Goal: Task Accomplishment & Management: Complete application form

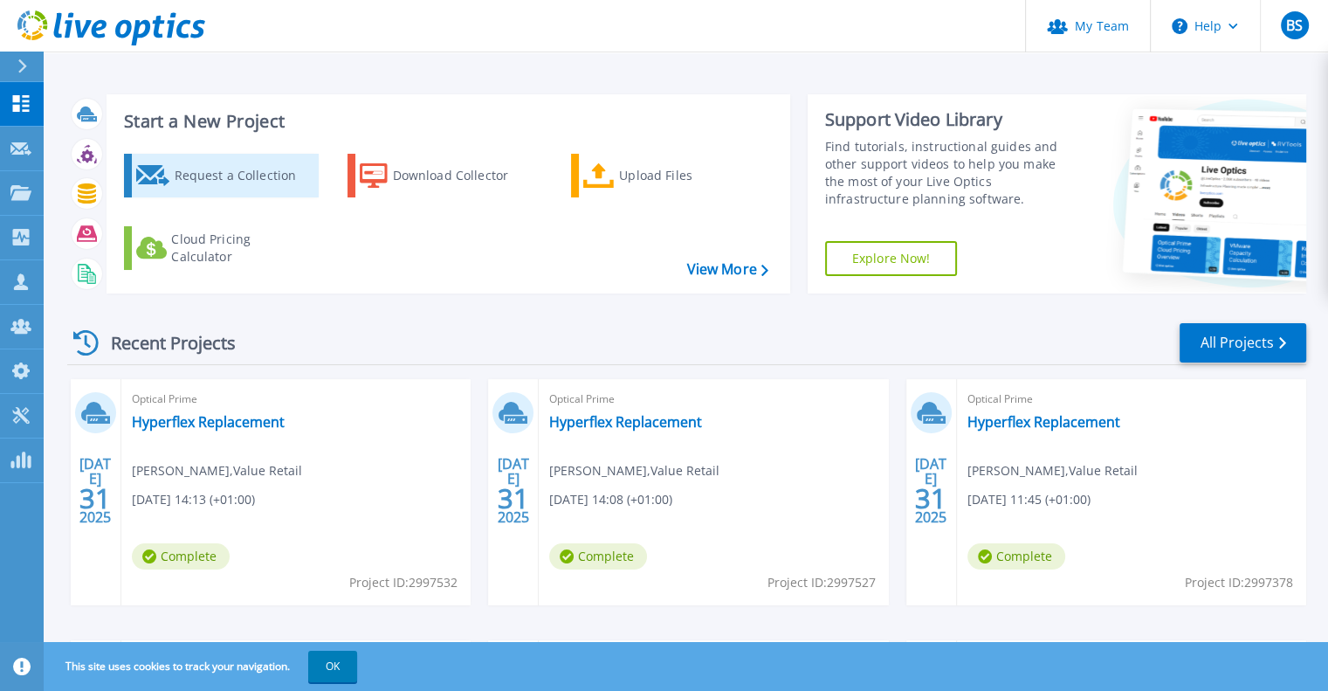
click at [272, 177] on div "Request a Collection" at bounding box center [244, 175] width 140 height 35
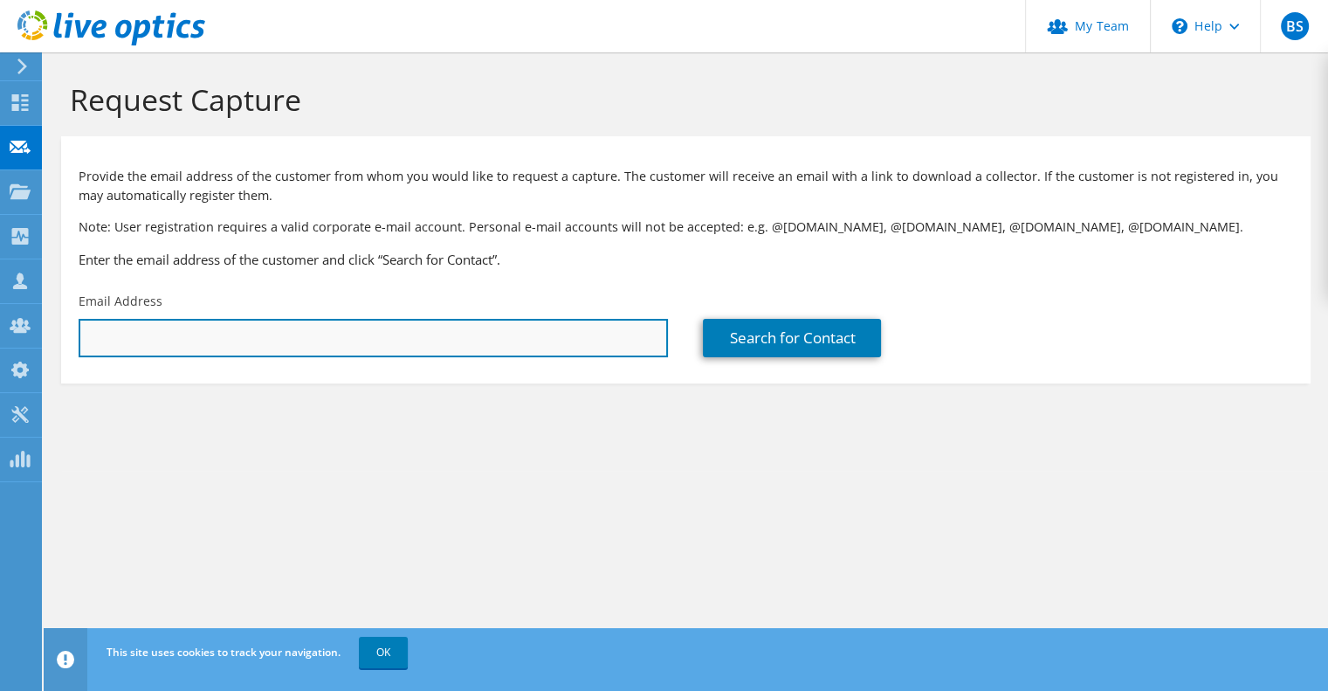
click at [403, 336] on input "text" at bounding box center [373, 338] width 589 height 38
paste input "[PERSON_NAME][EMAIL_ADDRESS][PERSON_NAME][DOMAIN_NAME]"
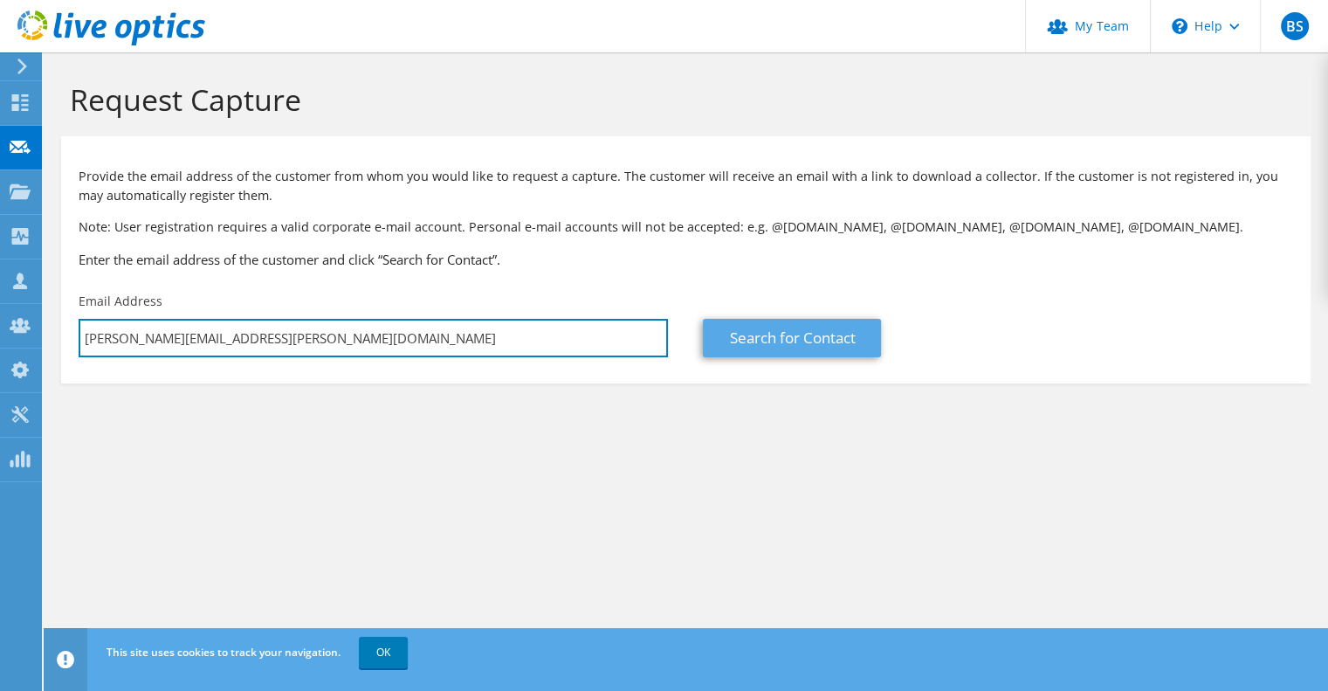
type input "[PERSON_NAME][EMAIL_ADDRESS][PERSON_NAME][DOMAIN_NAME]"
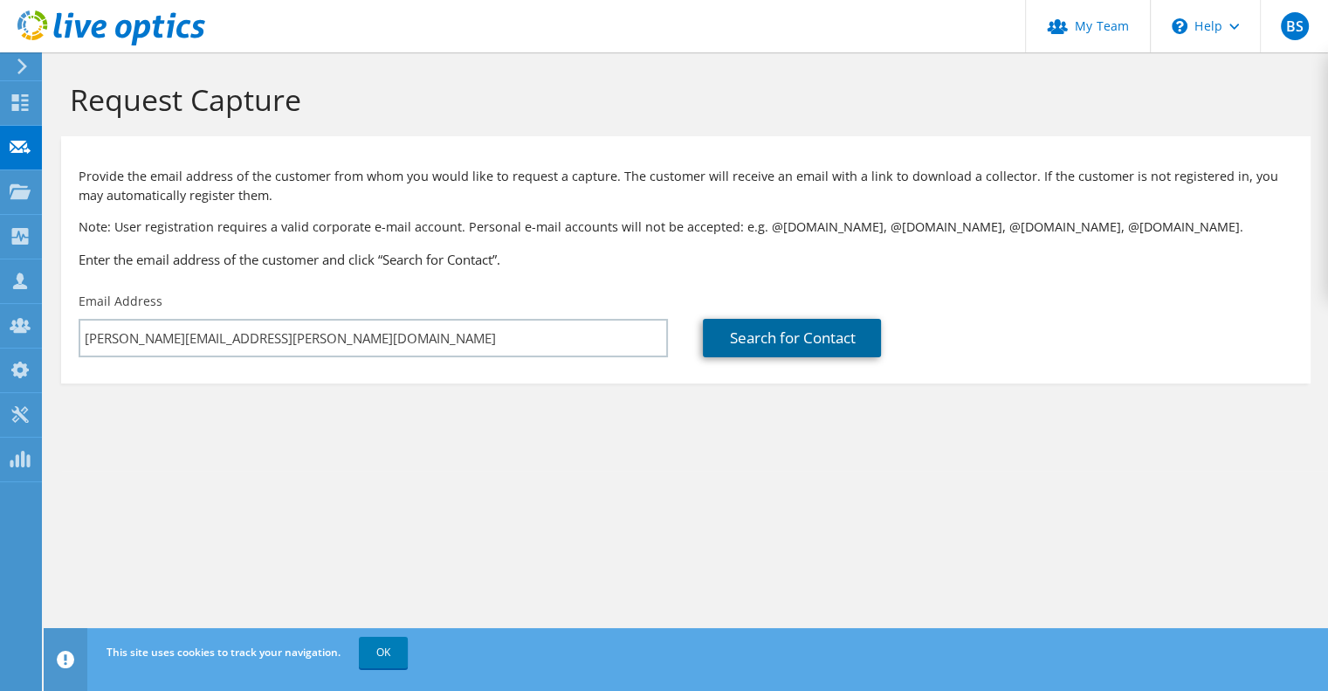
click at [798, 331] on link "Search for Contact" at bounding box center [792, 338] width 178 height 38
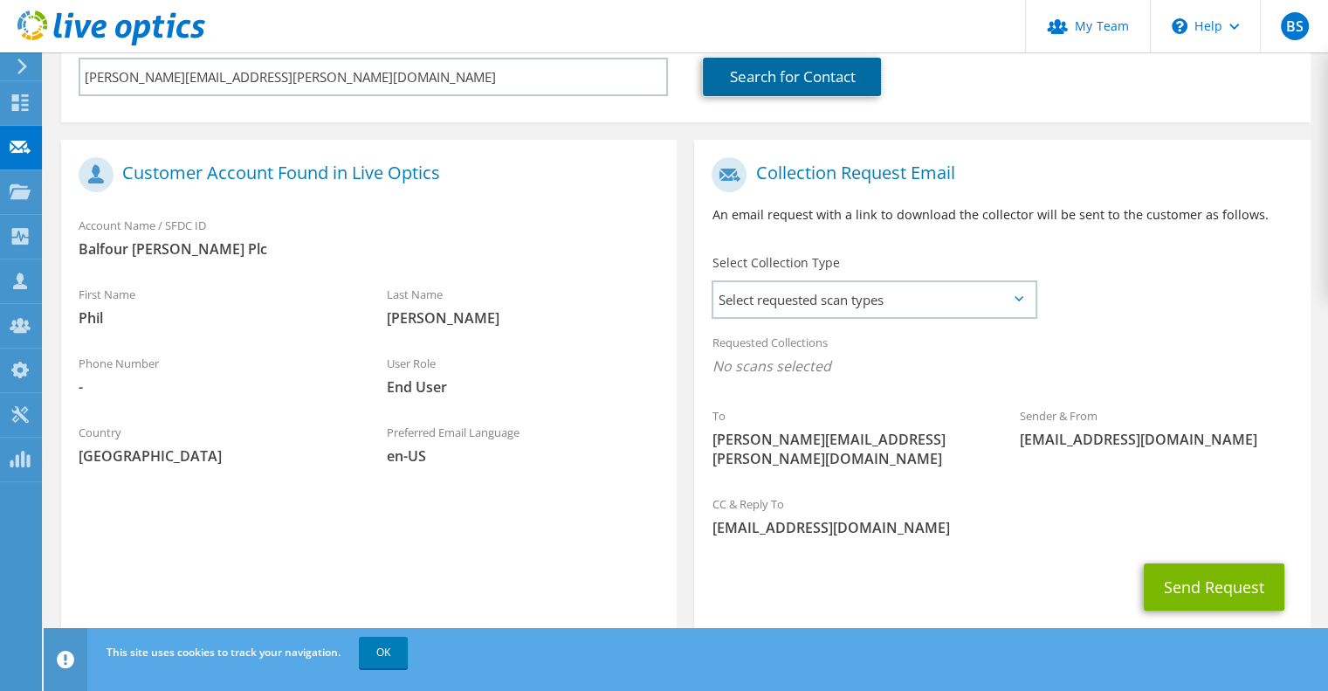
scroll to position [262, 0]
click at [978, 313] on span "Select requested scan types" at bounding box center [873, 298] width 321 height 35
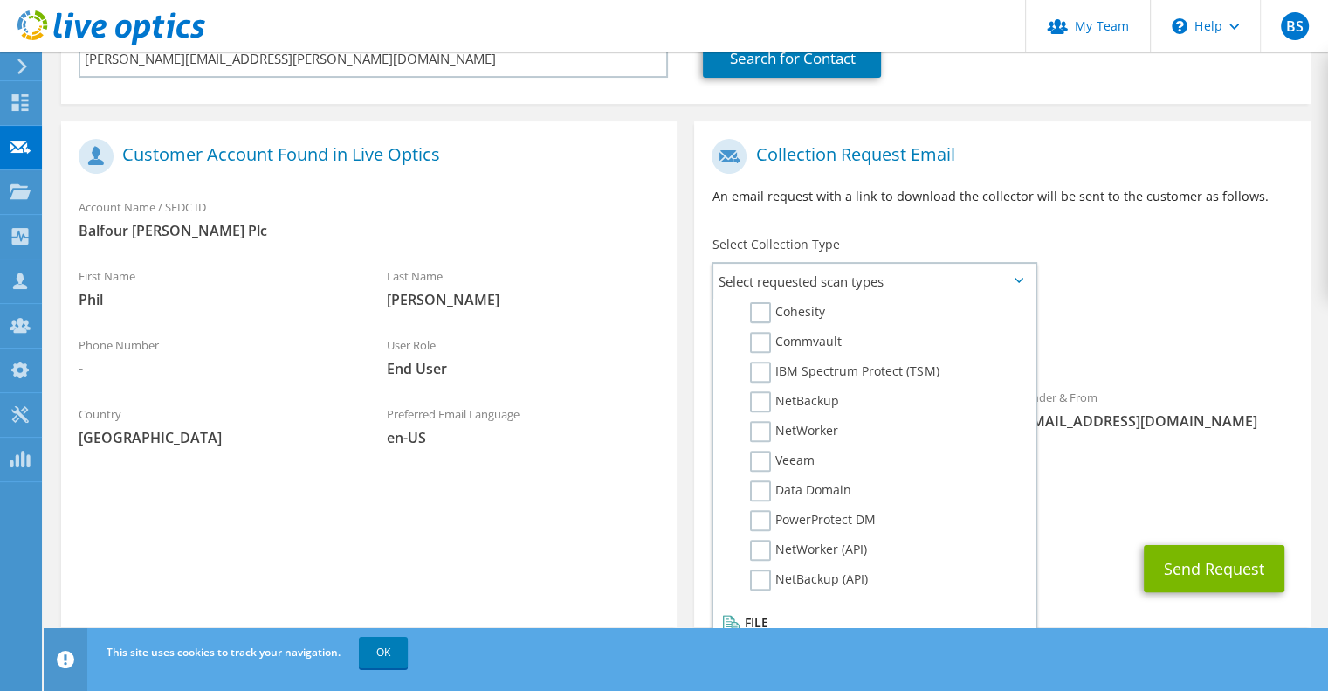
scroll to position [284, 0]
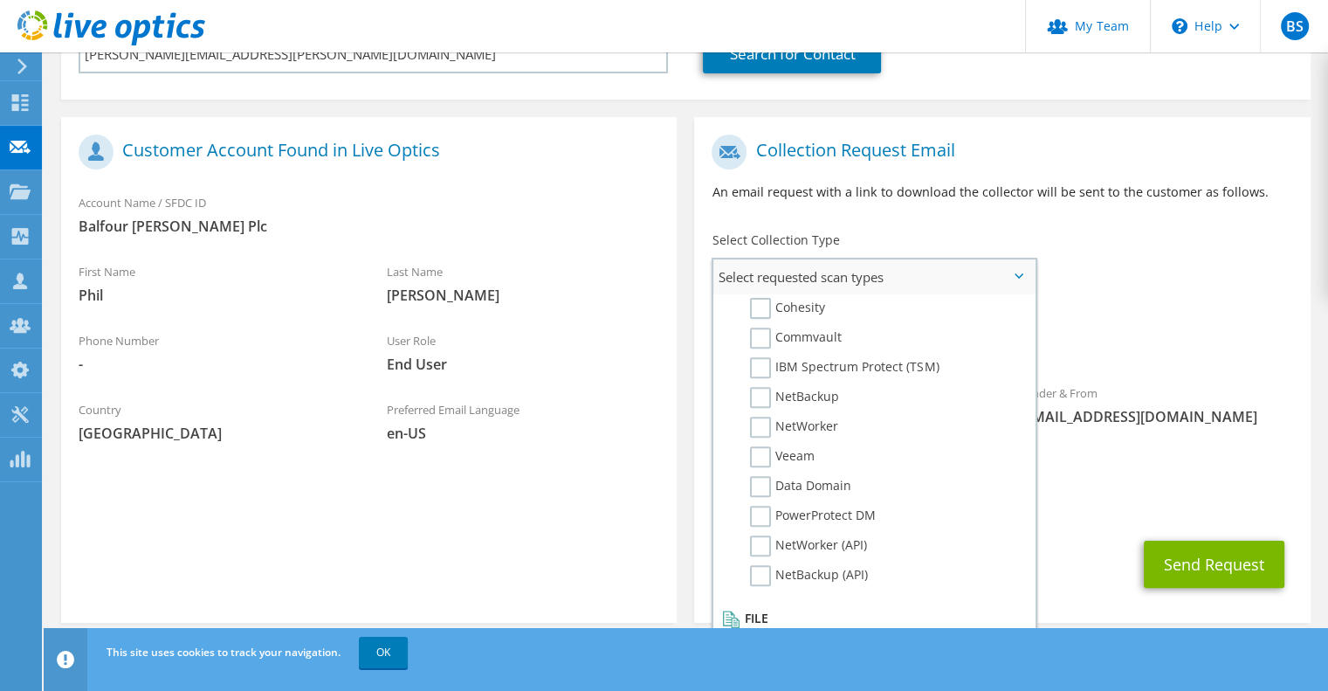
click at [755, 629] on label "Dossier" at bounding box center [784, 639] width 69 height 21
click at [0, 0] on input "Dossier" at bounding box center [0, 0] width 0 height 0
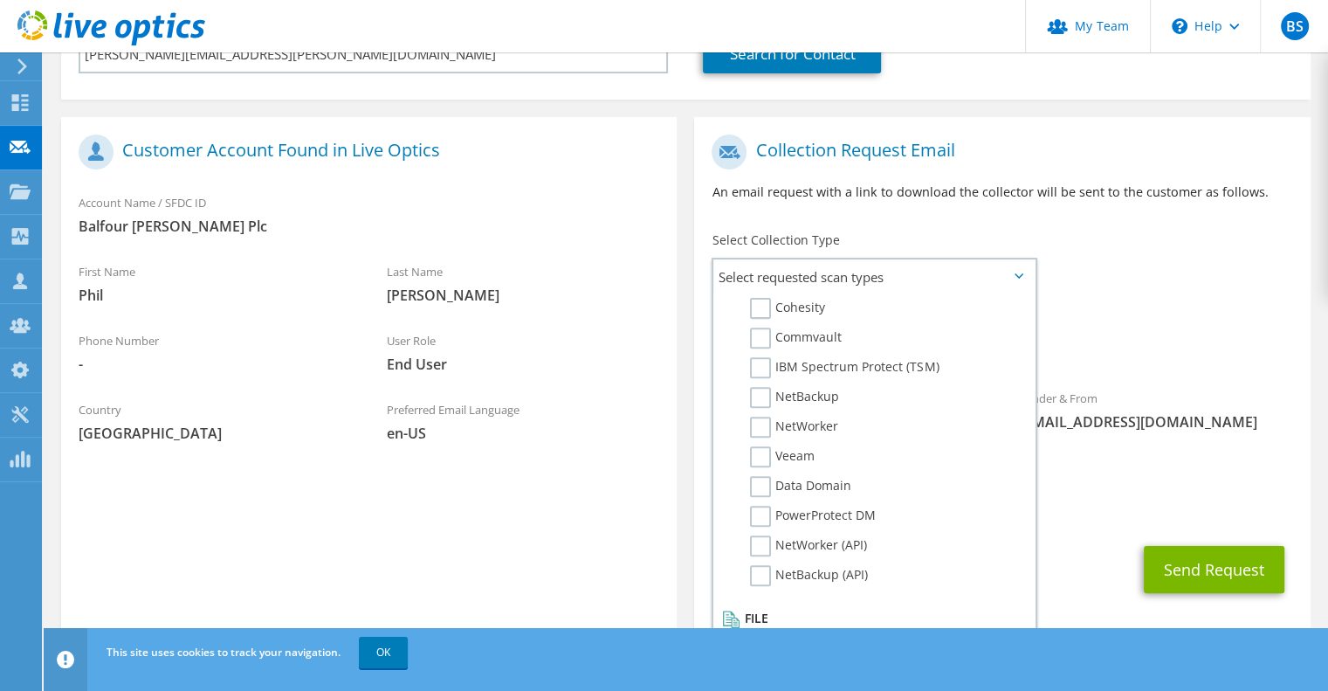
click at [1138, 320] on div "Requested Collections No scans selected Dossier" at bounding box center [1001, 336] width 615 height 70
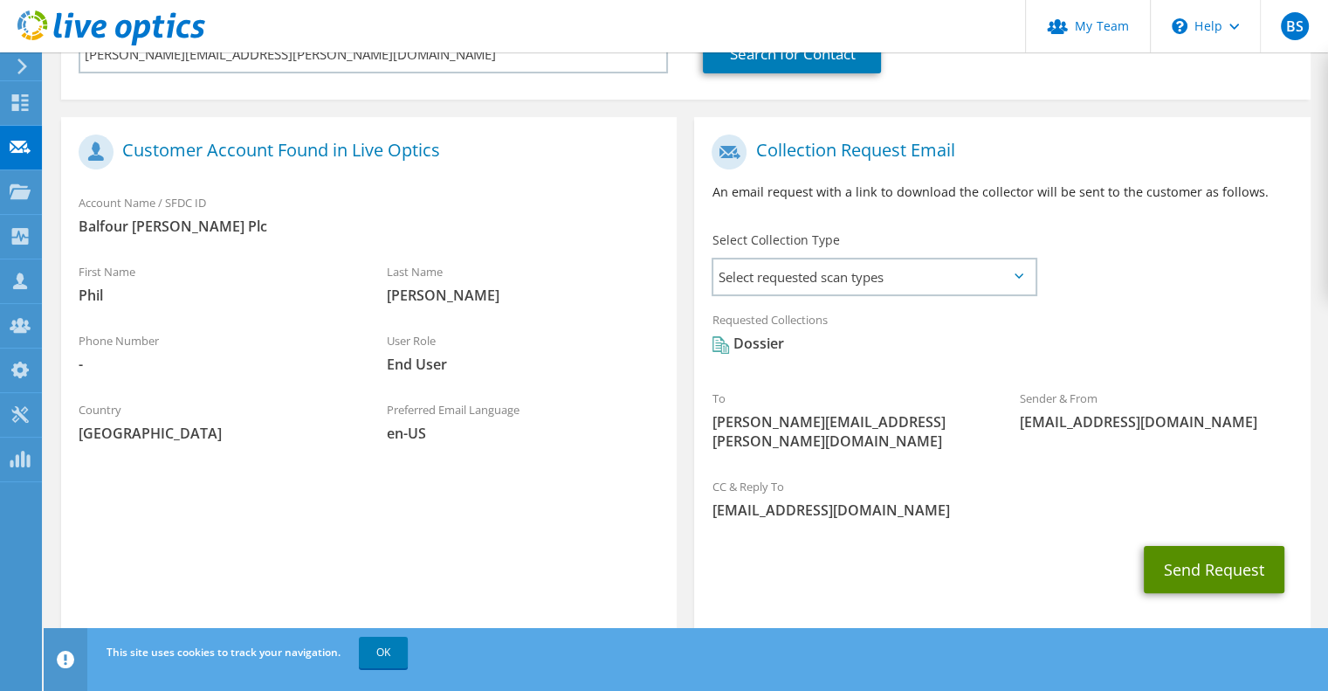
click at [1217, 554] on button "Send Request" at bounding box center [1214, 569] width 141 height 47
